Goal: Task Accomplishment & Management: Use online tool/utility

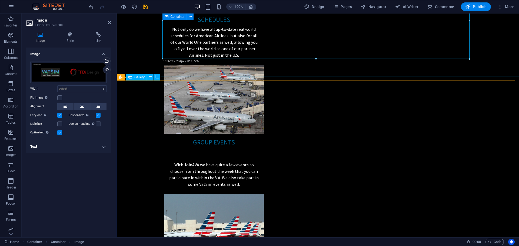
scroll to position [806, 0]
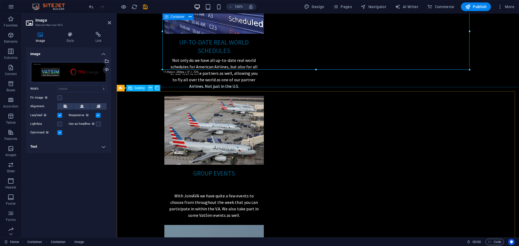
click at [150, 88] on icon at bounding box center [150, 88] width 3 height 6
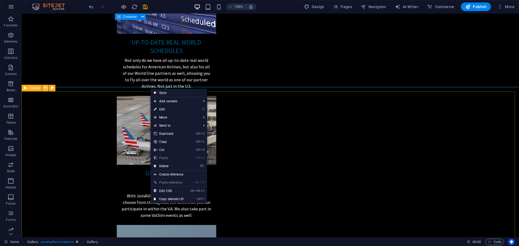
click at [44, 88] on icon at bounding box center [45, 88] width 3 height 6
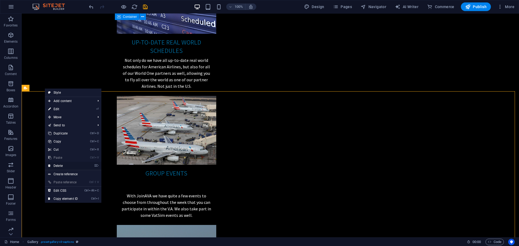
click at [58, 166] on link "⌦ Delete" at bounding box center [63, 166] width 36 height 8
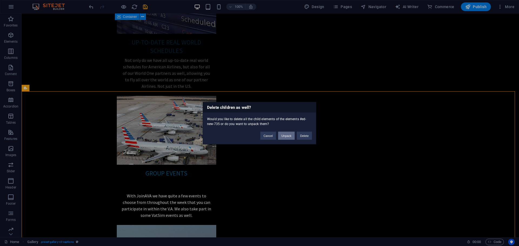
click at [290, 134] on button "Unpack" at bounding box center [286, 136] width 16 height 8
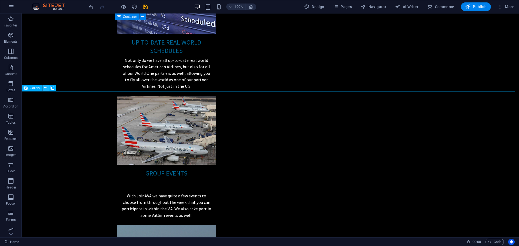
click at [45, 90] on icon at bounding box center [45, 88] width 3 height 6
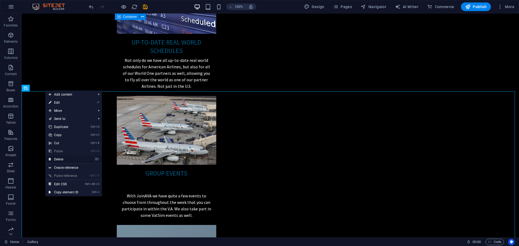
click at [59, 158] on link "⌦ Delete" at bounding box center [63, 159] width 36 height 8
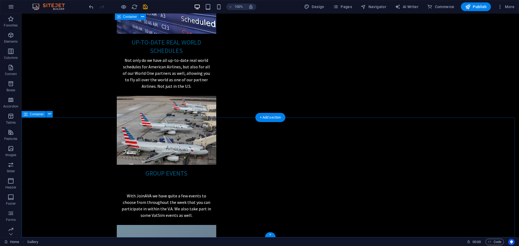
scroll to position [660, 0]
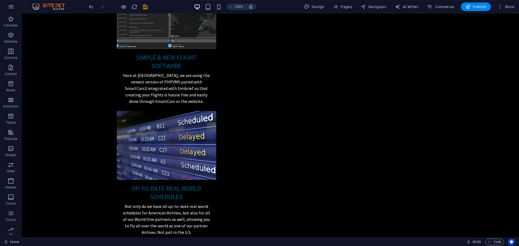
click at [476, 8] on span "Publish" at bounding box center [475, 6] width 21 height 5
